Goal: Find specific page/section: Find specific page/section

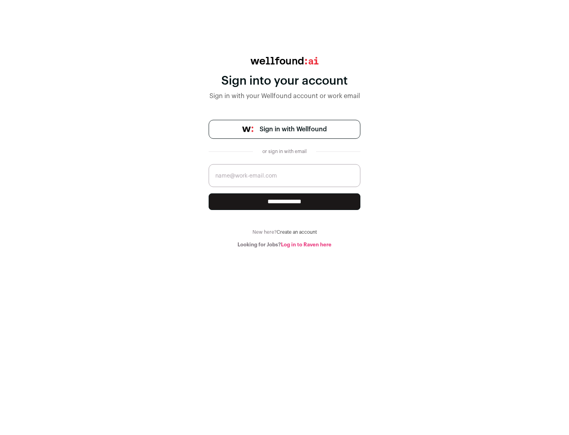
click at [293, 129] on span "Sign in with Wellfound" at bounding box center [293, 129] width 67 height 9
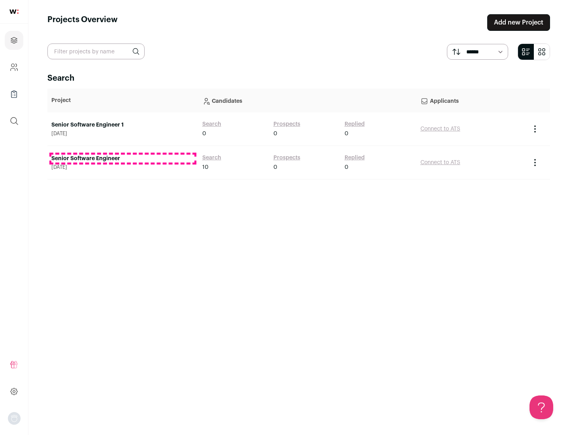
click at [123, 159] on link "Senior Software Engineer" at bounding box center [122, 159] width 143 height 8
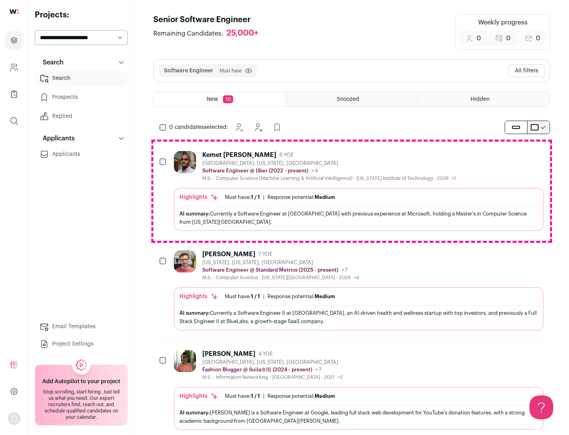
click at [352, 191] on div "Highlights Must have: 1 / 1 How many must haves have been fulfilled? | Response…" at bounding box center [359, 209] width 370 height 43
